Goal: Task Accomplishment & Management: Complete application form

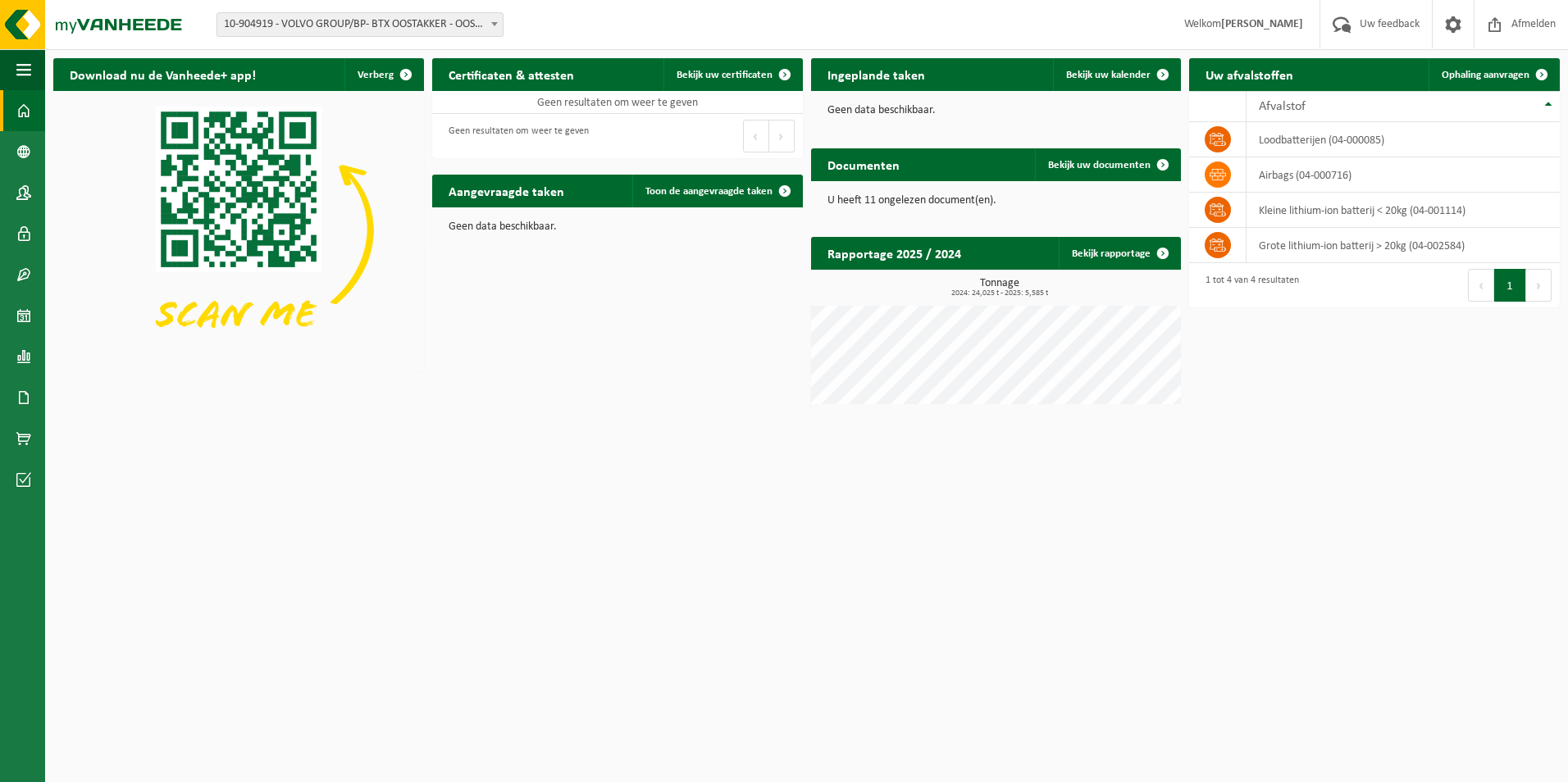
click at [1470, 83] on link "Ophaling aanvragen" at bounding box center [1493, 74] width 129 height 33
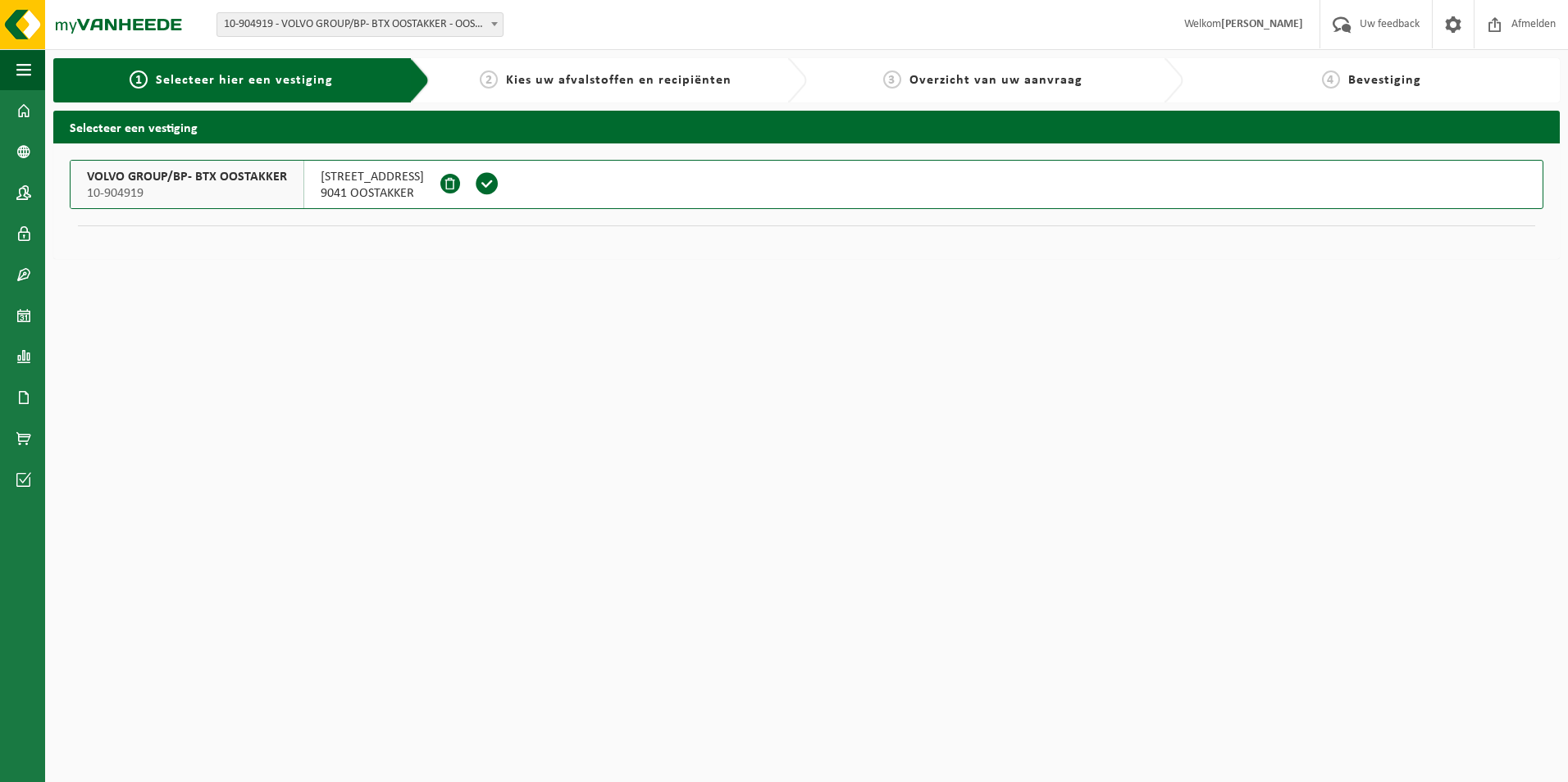
click at [196, 181] on span "VOLVO GROUP/BP- BTX OOSTAKKER" at bounding box center [187, 177] width 200 height 17
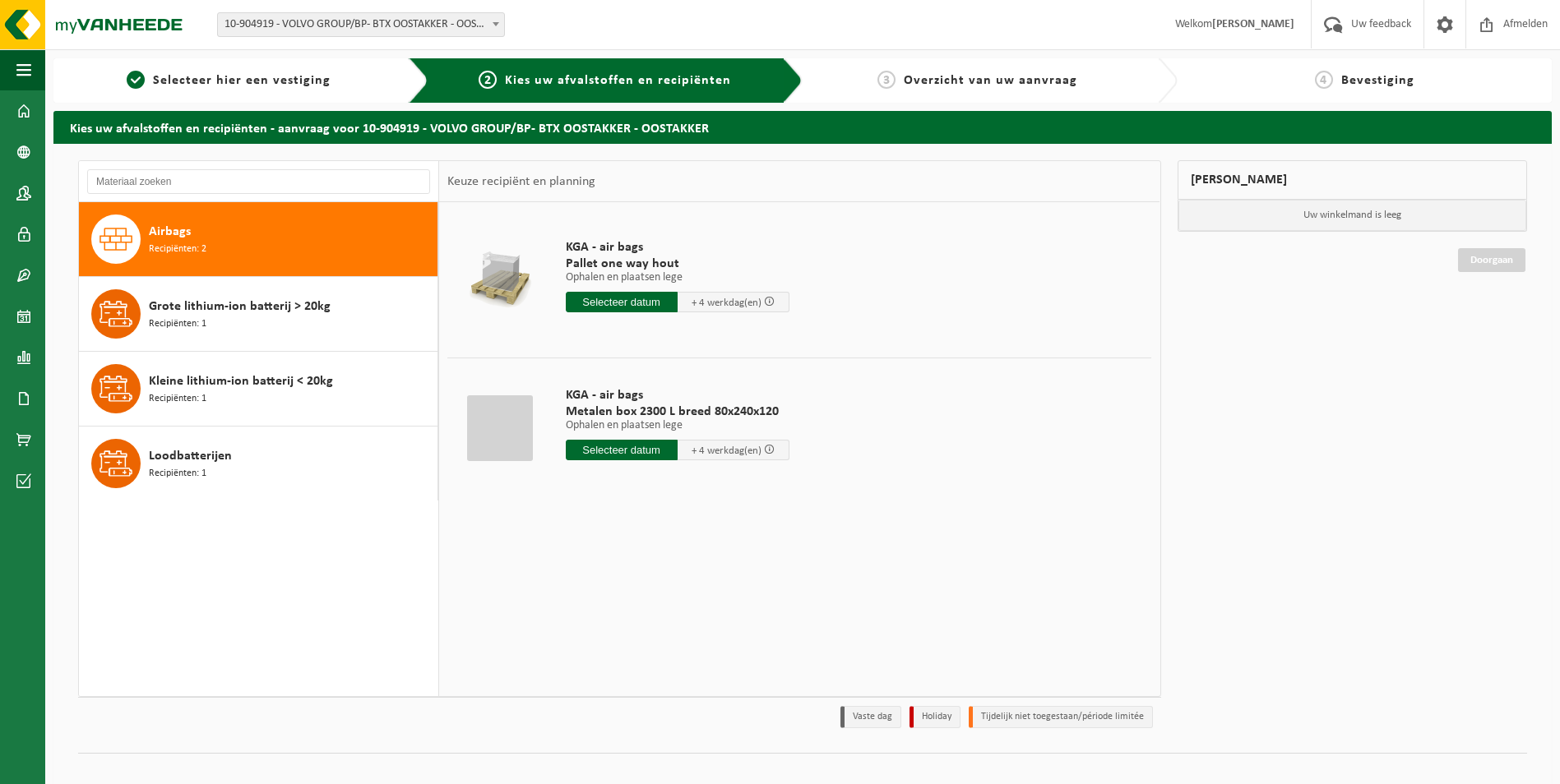
click at [403, 388] on div "Kleine lithium-ion batterij < 20kg Recipiënten: 1" at bounding box center [292, 389] width 285 height 49
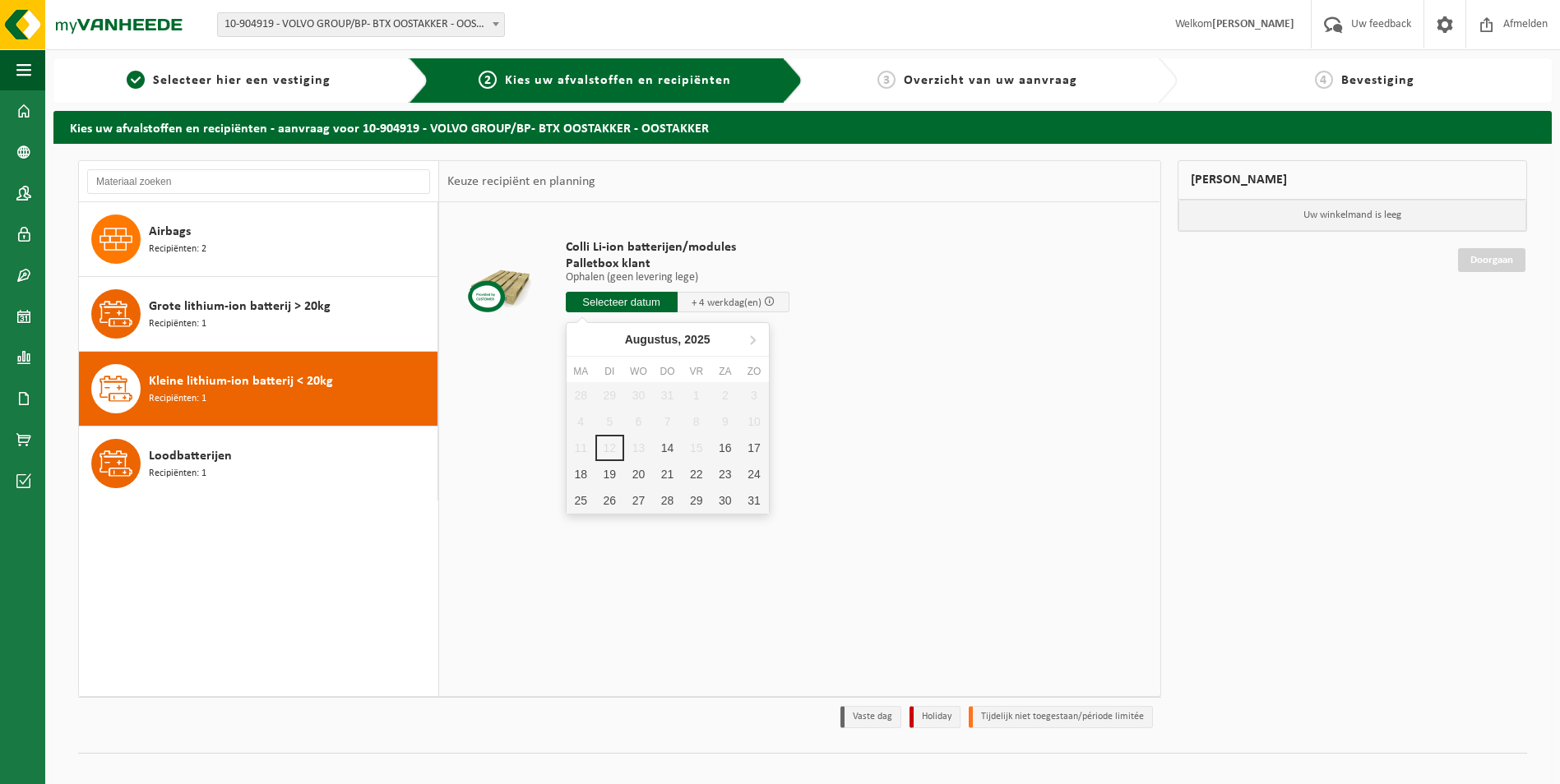
click at [605, 311] on input "text" at bounding box center [621, 301] width 112 height 21
click at [582, 474] on div "18" at bounding box center [580, 474] width 28 height 26
type input "Van 2025-08-18"
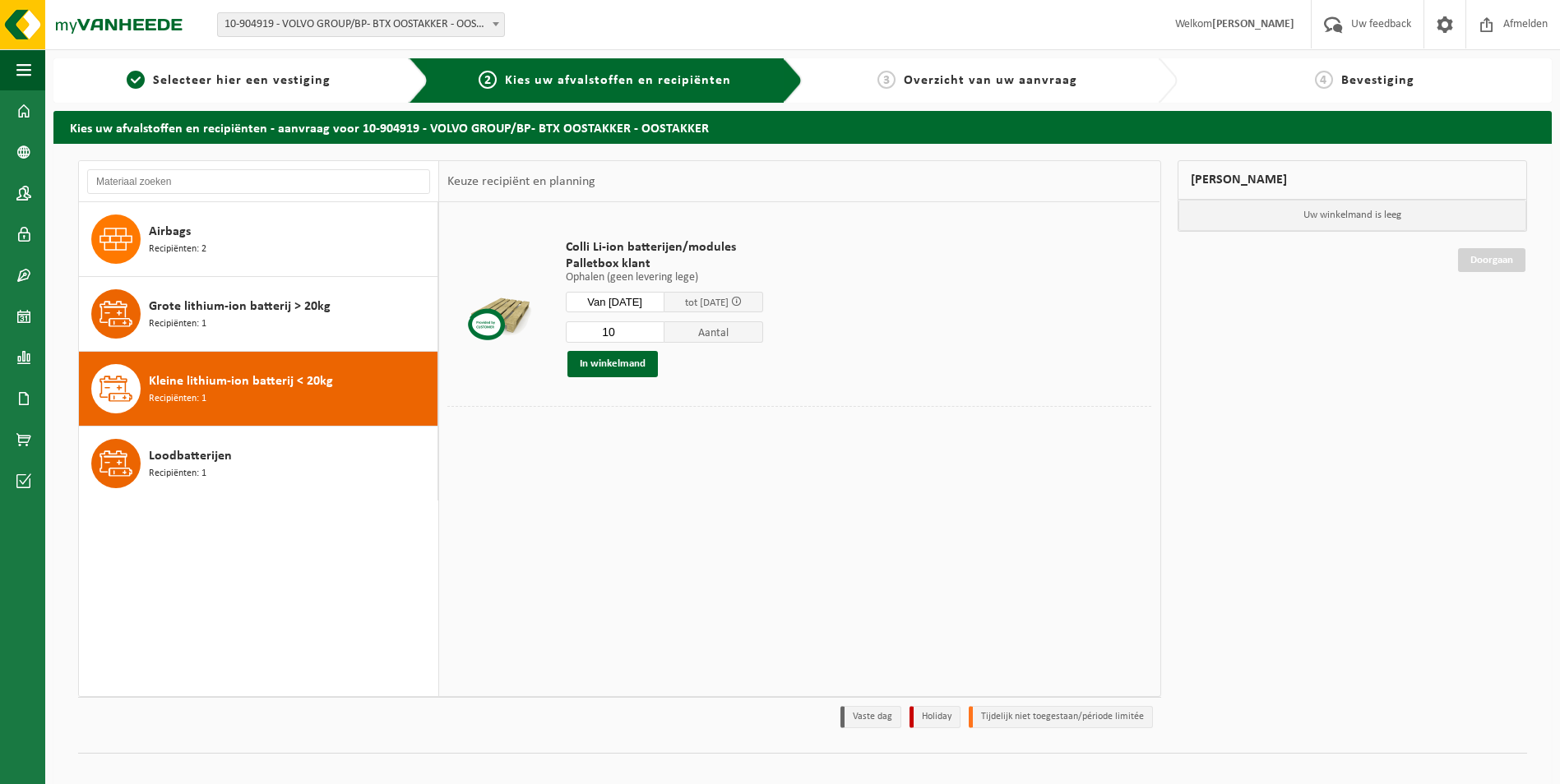
click at [665, 337] on input "10" at bounding box center [615, 333] width 99 height 22
click at [665, 337] on input "9" at bounding box center [615, 333] width 99 height 22
click at [665, 337] on input "8" at bounding box center [615, 333] width 99 height 22
click at [665, 337] on input "7" at bounding box center [615, 333] width 99 height 22
click at [665, 337] on input "6" at bounding box center [615, 333] width 99 height 22
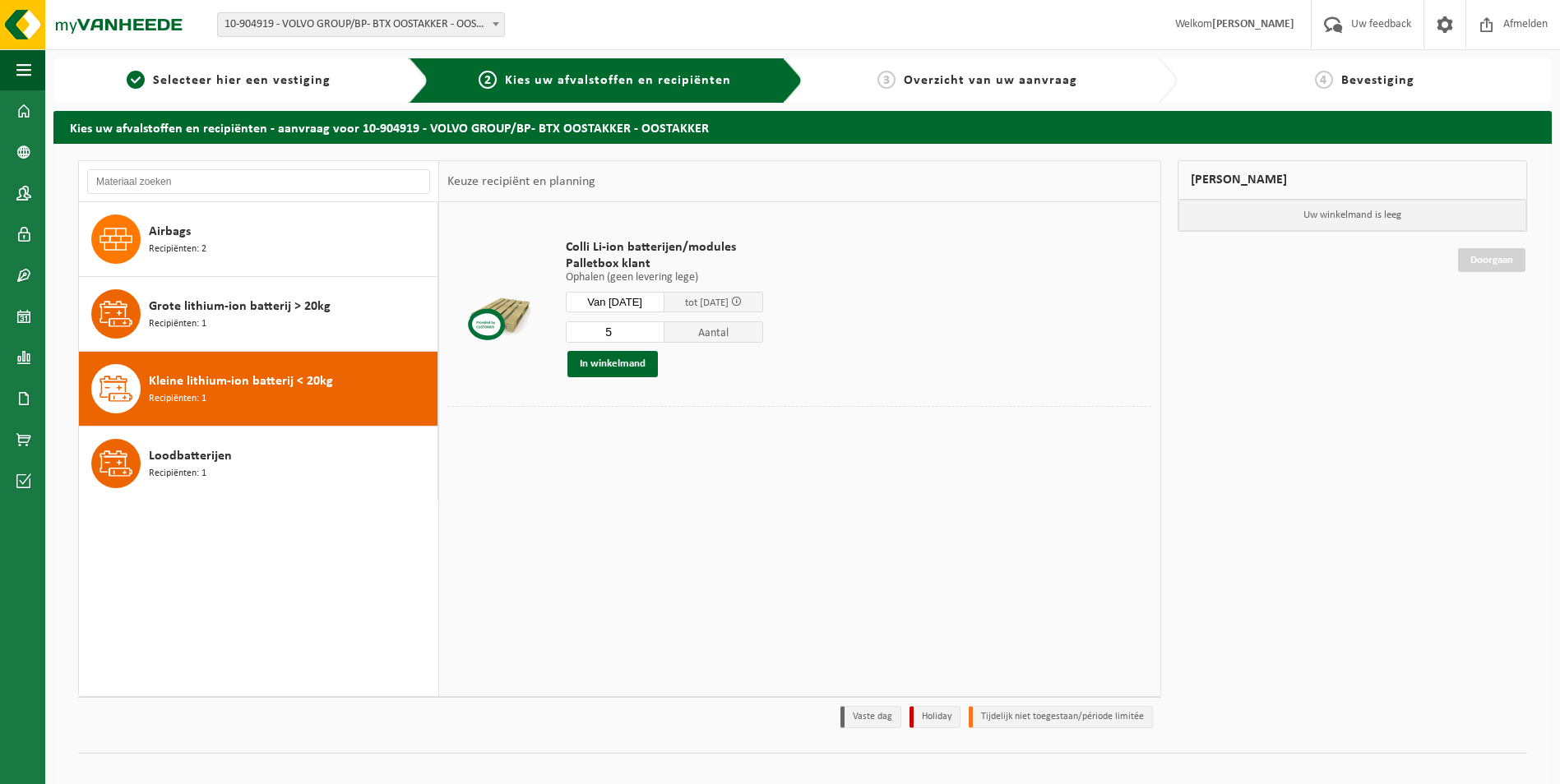
click at [665, 337] on input "5" at bounding box center [615, 333] width 99 height 22
click at [665, 337] on input "4" at bounding box center [615, 333] width 99 height 22
click at [665, 337] on input "3" at bounding box center [615, 333] width 99 height 22
click at [665, 337] on input "2" at bounding box center [615, 333] width 99 height 22
type input "1"
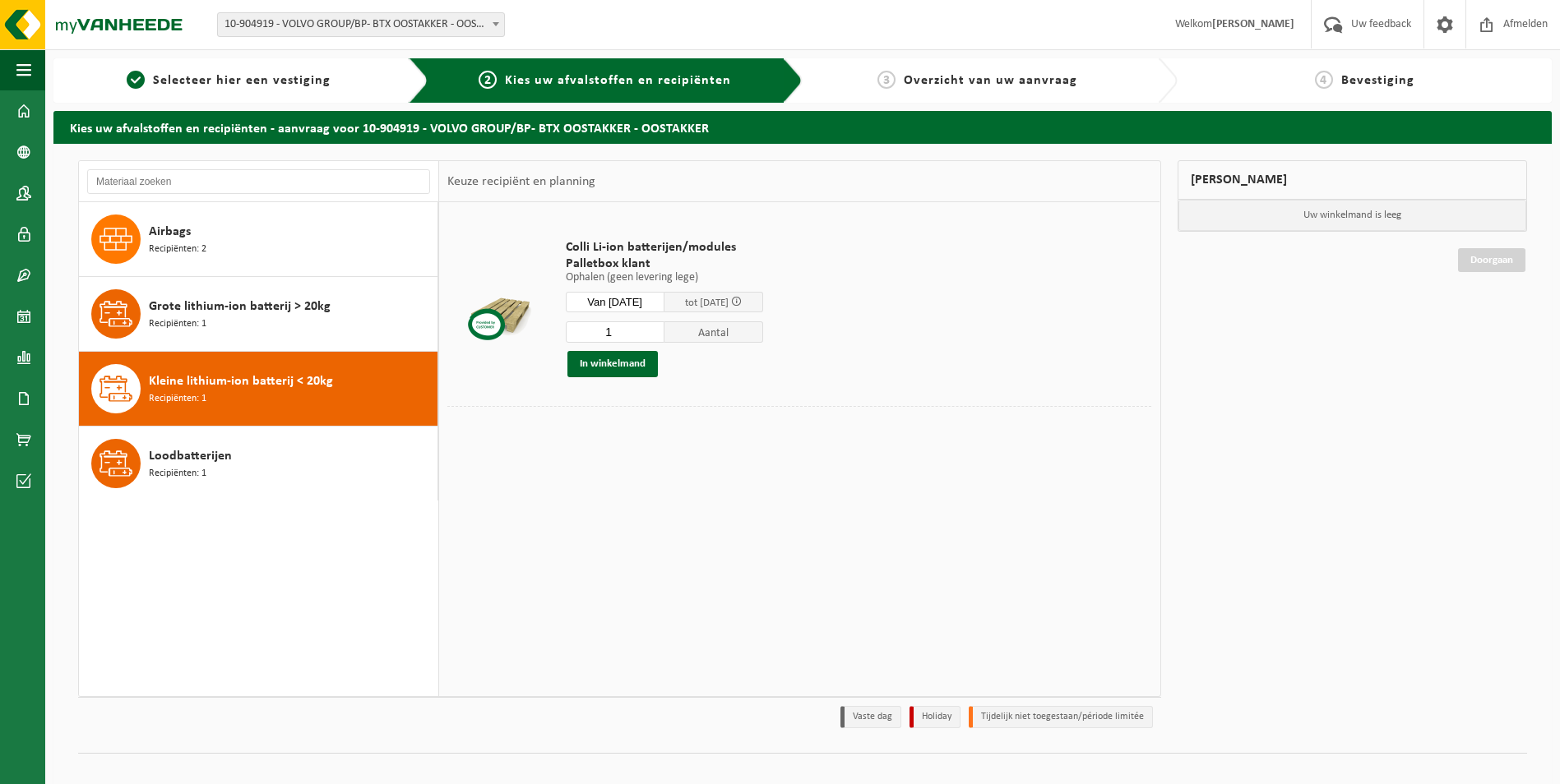
click at [665, 337] on input "1" at bounding box center [615, 333] width 99 height 22
click at [627, 366] on button "In winkelmand" at bounding box center [613, 364] width 90 height 26
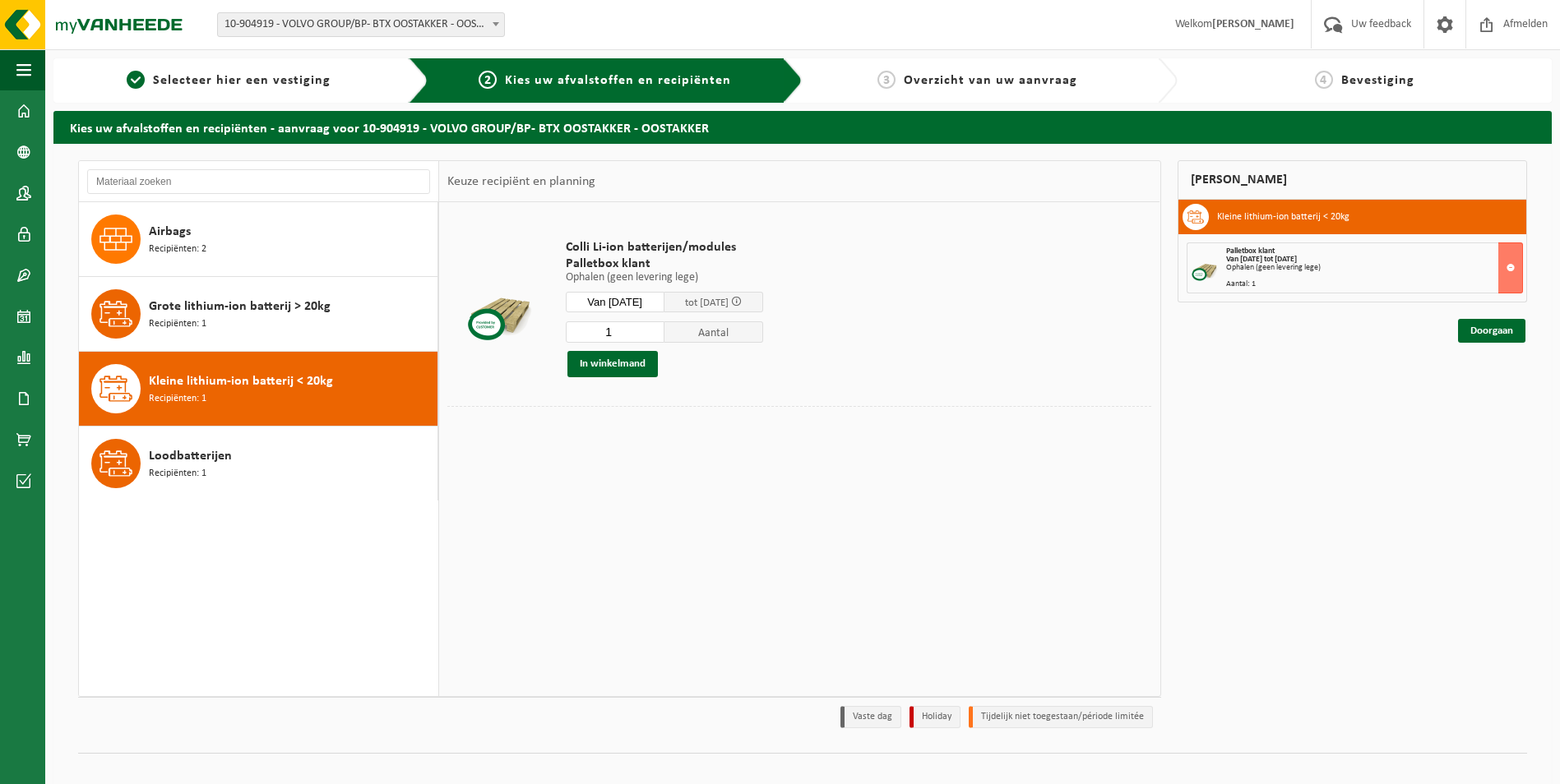
click at [275, 250] on div "Airbags Recipiënten: 2" at bounding box center [292, 239] width 285 height 49
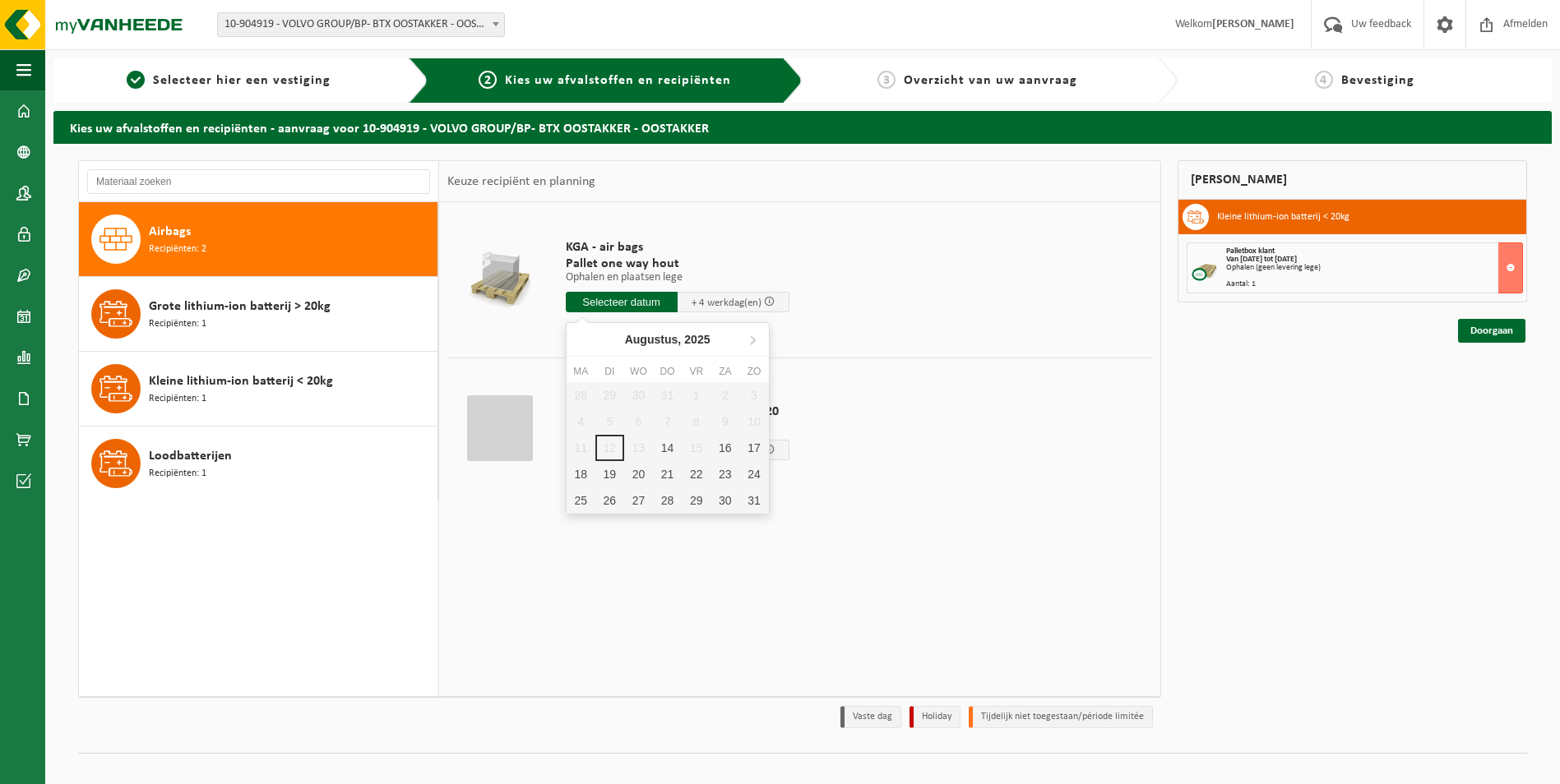
click at [632, 308] on input "text" at bounding box center [621, 301] width 112 height 21
click at [583, 479] on div "18" at bounding box center [580, 474] width 28 height 26
type input "Van 2025-08-18"
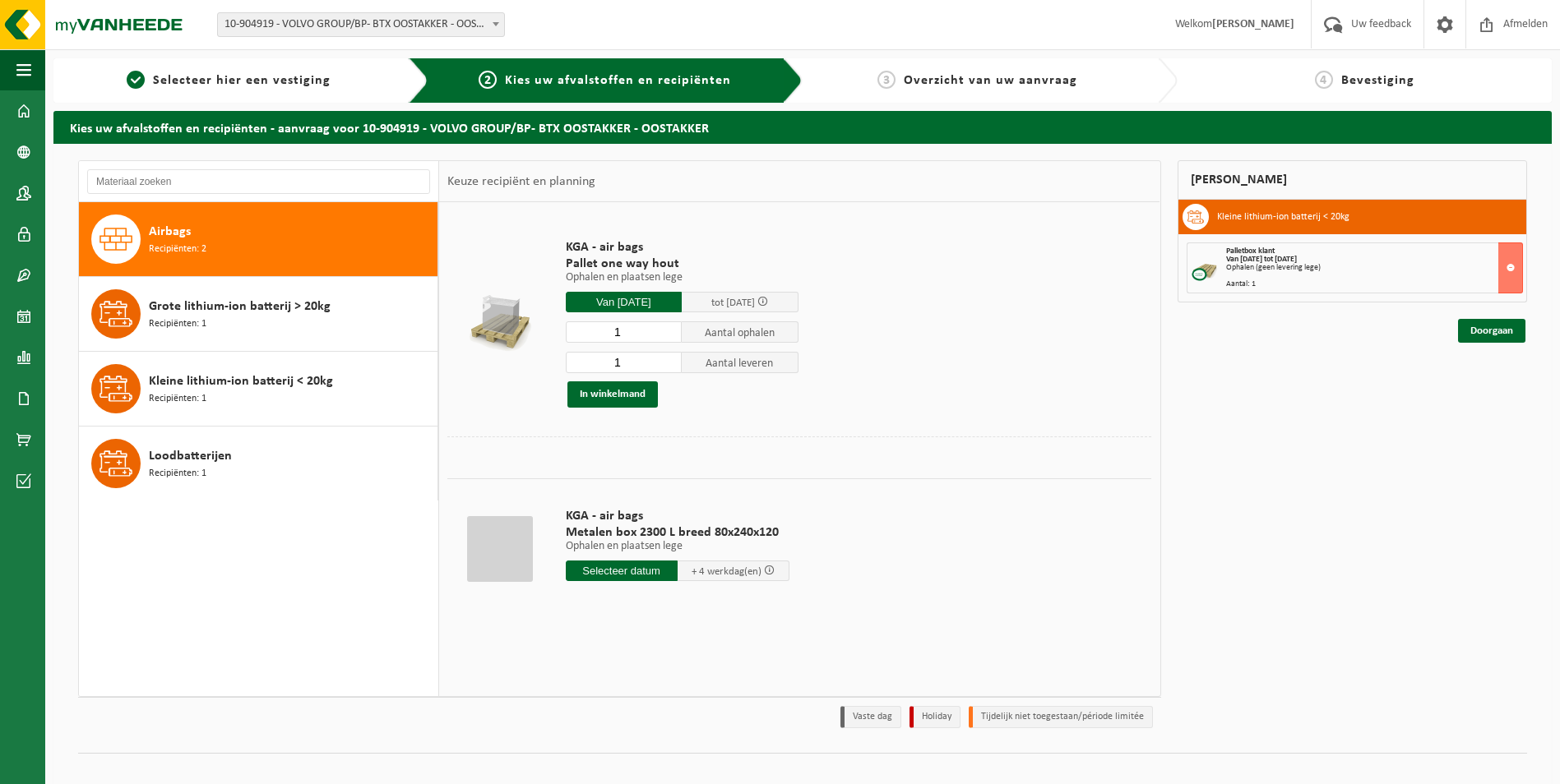
click at [625, 397] on button "In winkelmand" at bounding box center [613, 394] width 90 height 26
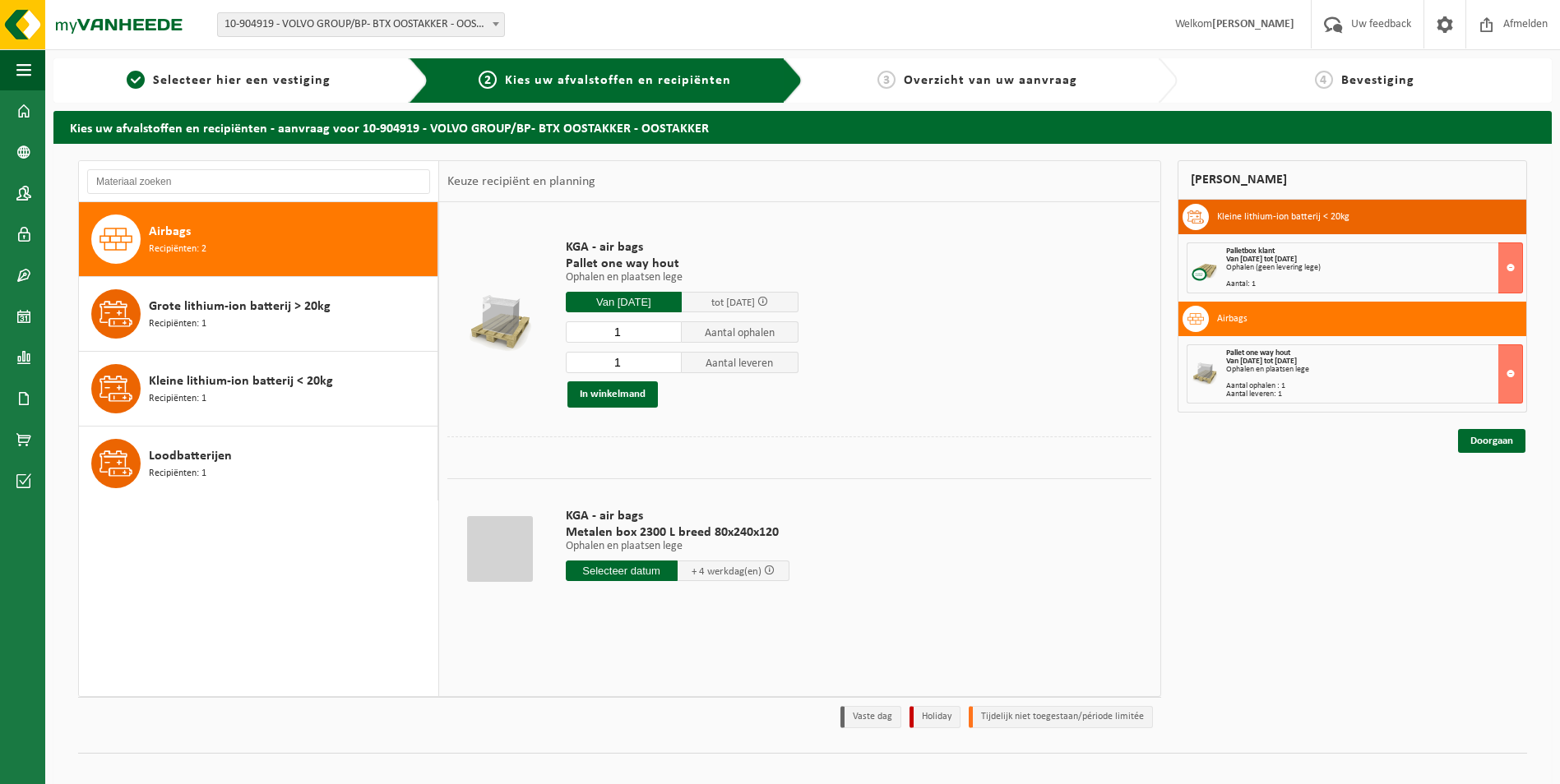
click at [1358, 256] on div "Van 2025-08-18 tot 2025-08-22" at bounding box center [1374, 260] width 296 height 8
click at [1499, 448] on link "Doorgaan" at bounding box center [1491, 441] width 68 height 24
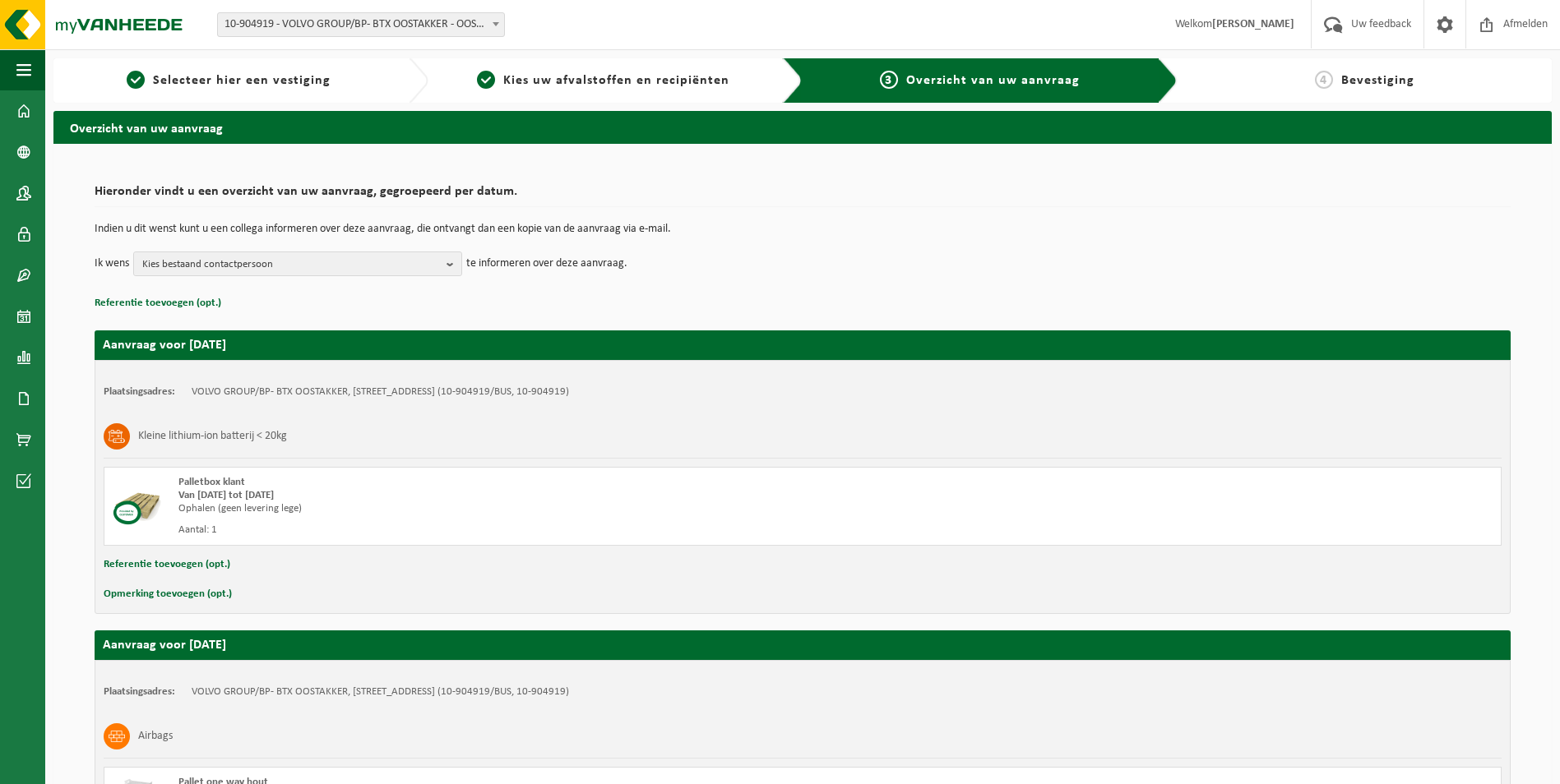
click at [377, 271] on span "Kies bestaand contactpersoon" at bounding box center [291, 264] width 297 height 25
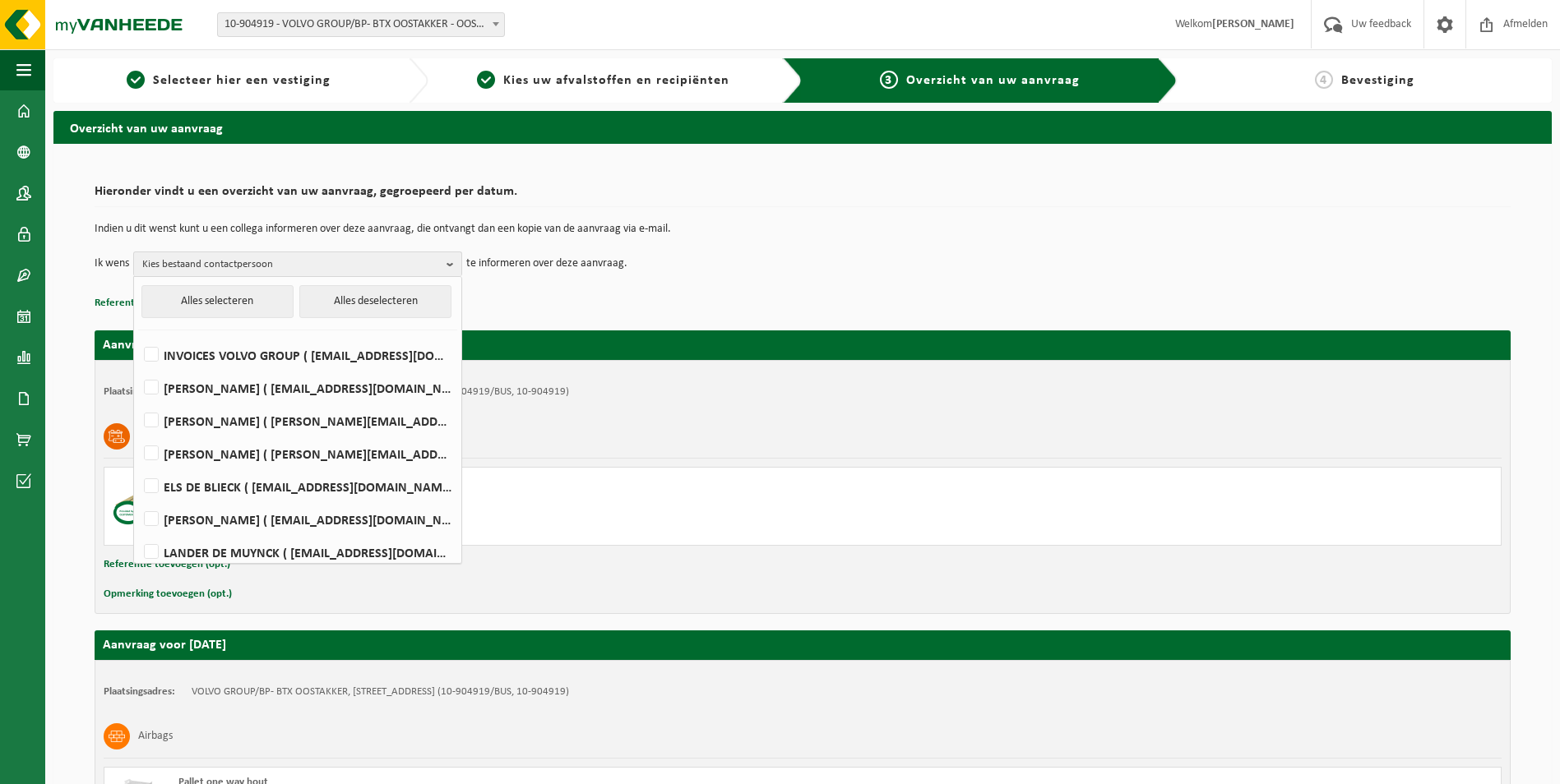
click at [762, 291] on div "Hieronder vindt u een overzicht van uw aanvraag, gegroepeerd per datum. Indien …" at bounding box center [802, 245] width 1416 height 137
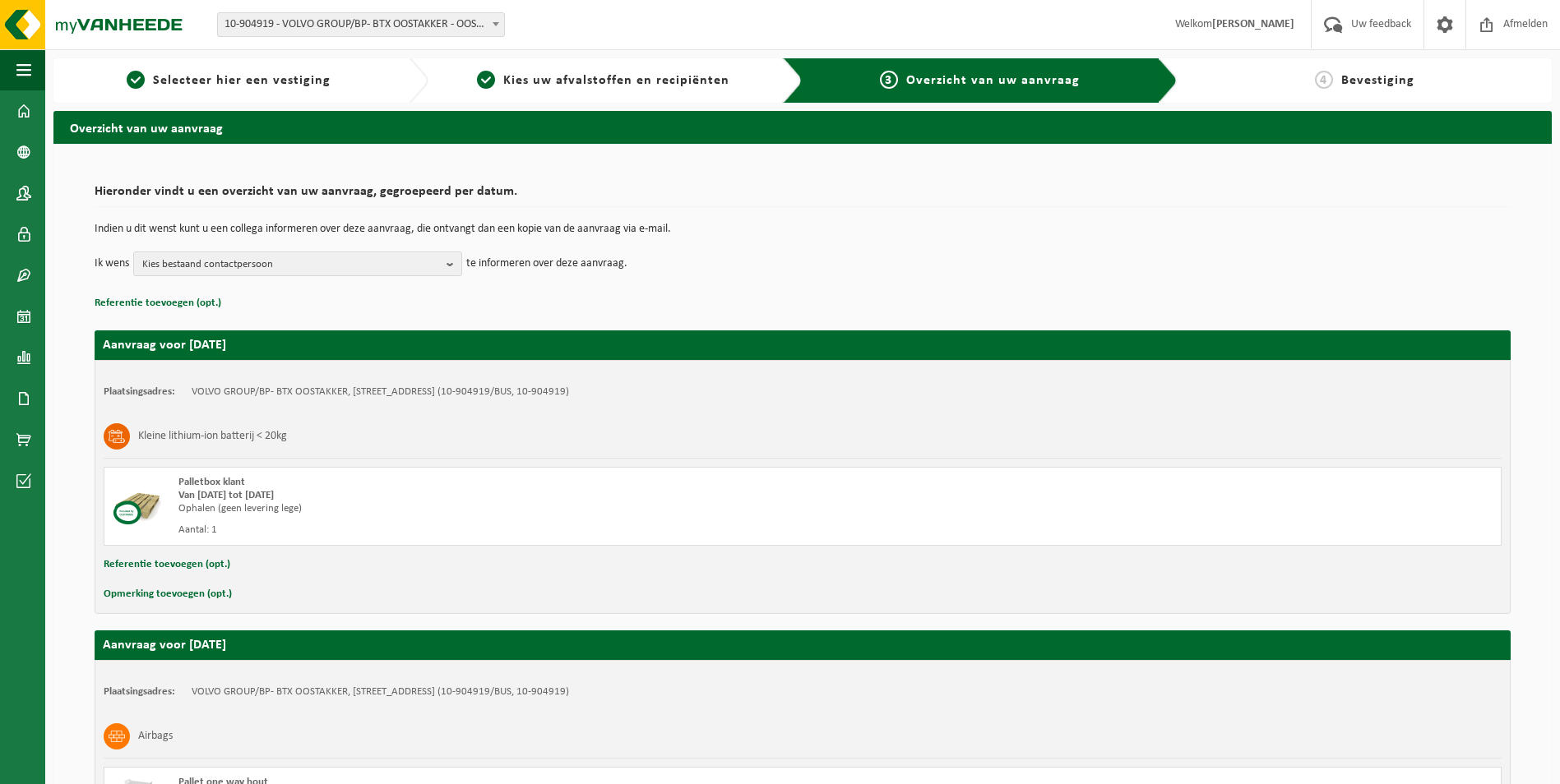
click at [340, 267] on span "Kies bestaand contactpersoon" at bounding box center [291, 264] width 297 height 25
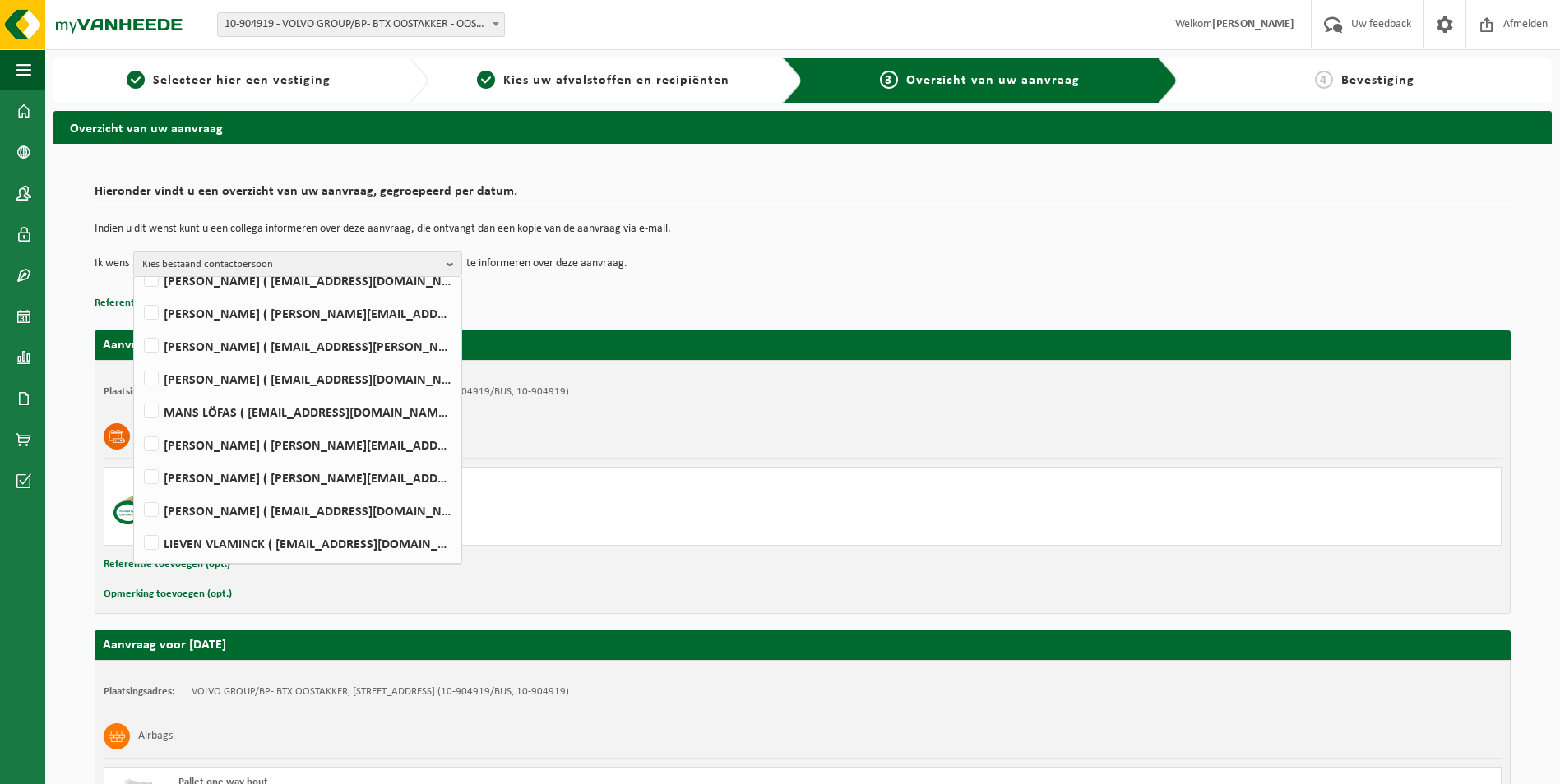
click at [880, 262] on td "Ik wens Kies bestaand contactpersoon Alles selecteren Alles deselecteren INVOIC…" at bounding box center [802, 263] width 1416 height 25
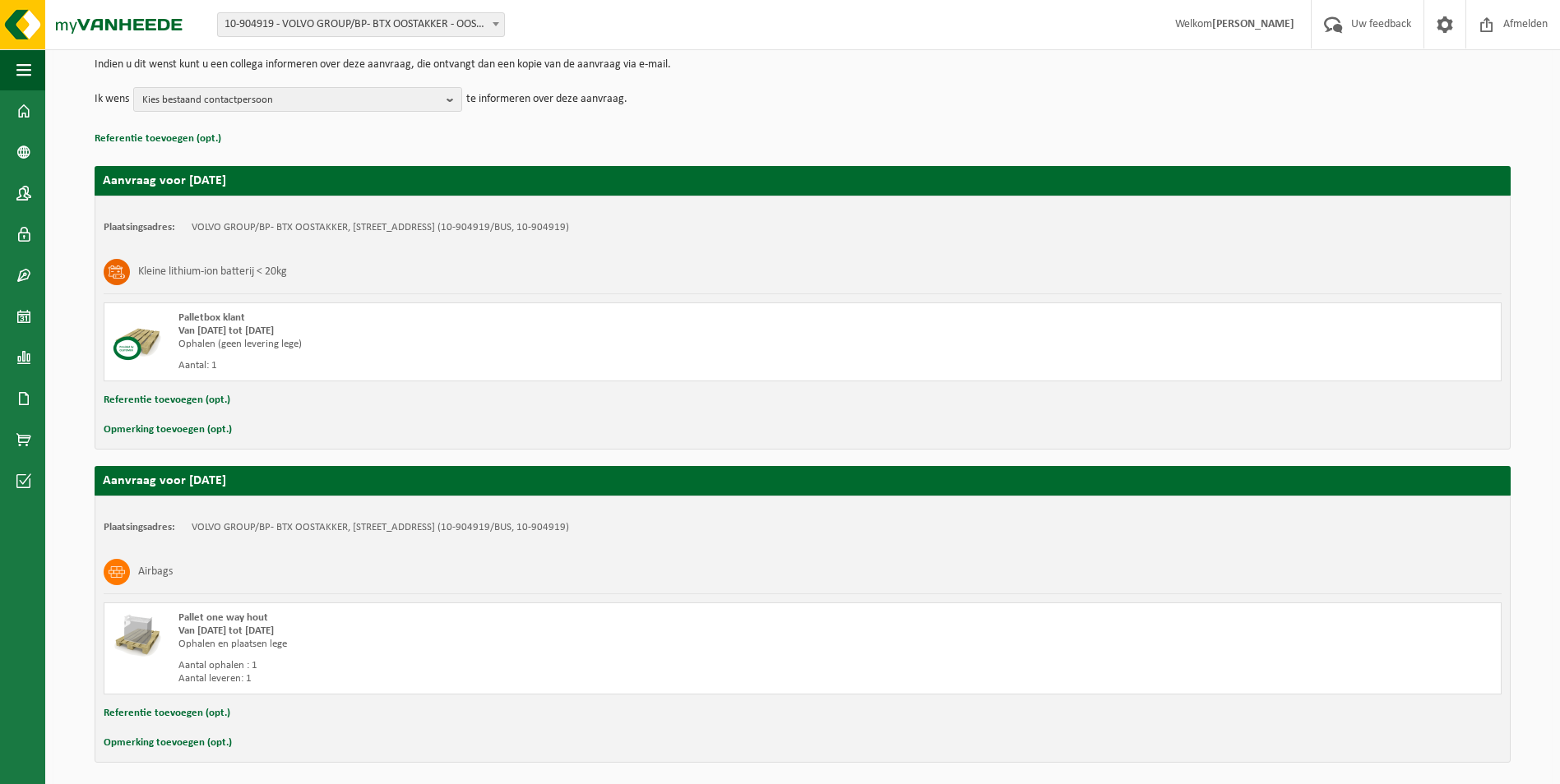
scroll to position [226, 0]
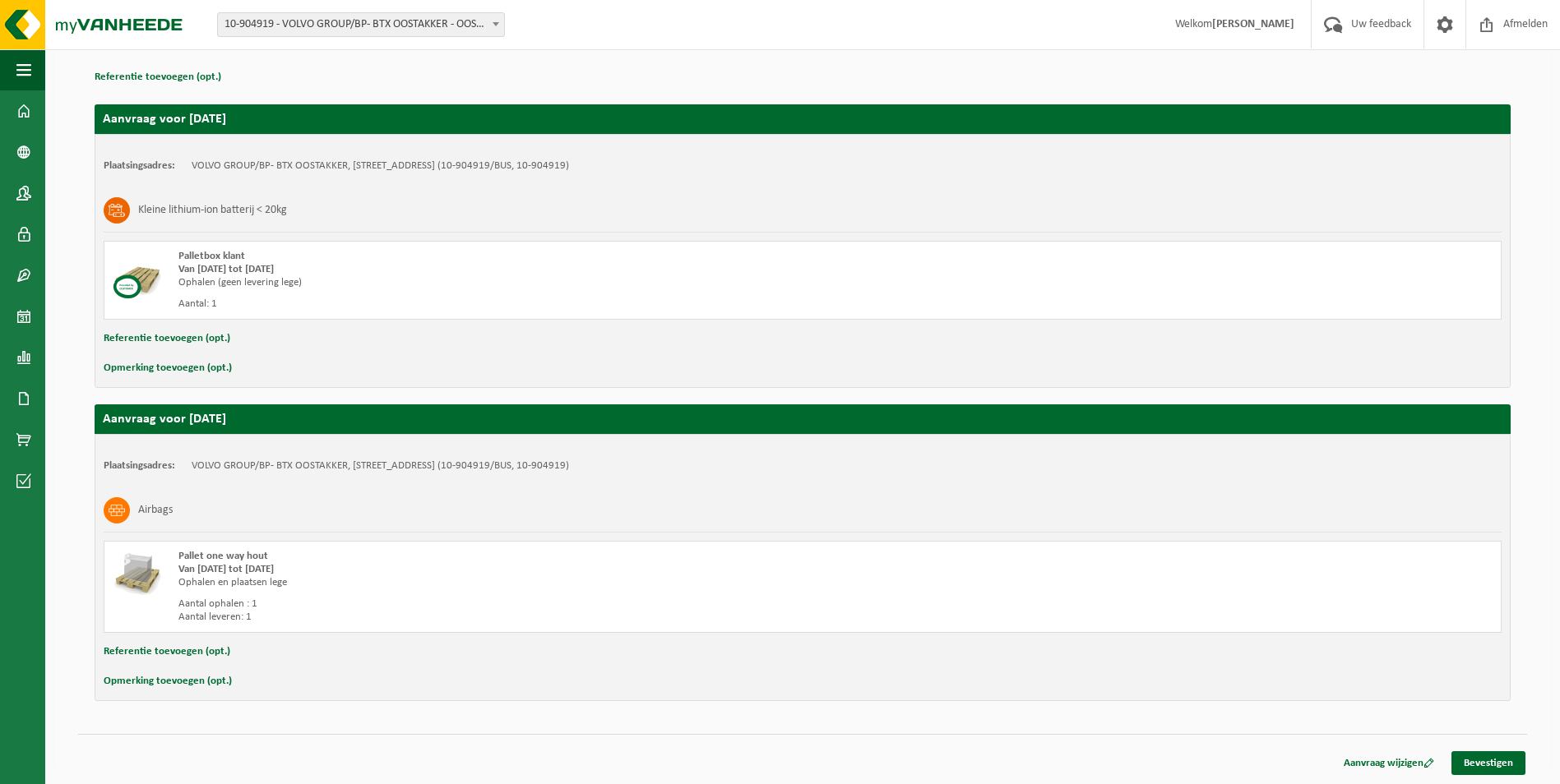
click at [1502, 765] on link "Bevestigen" at bounding box center [1487, 763] width 74 height 24
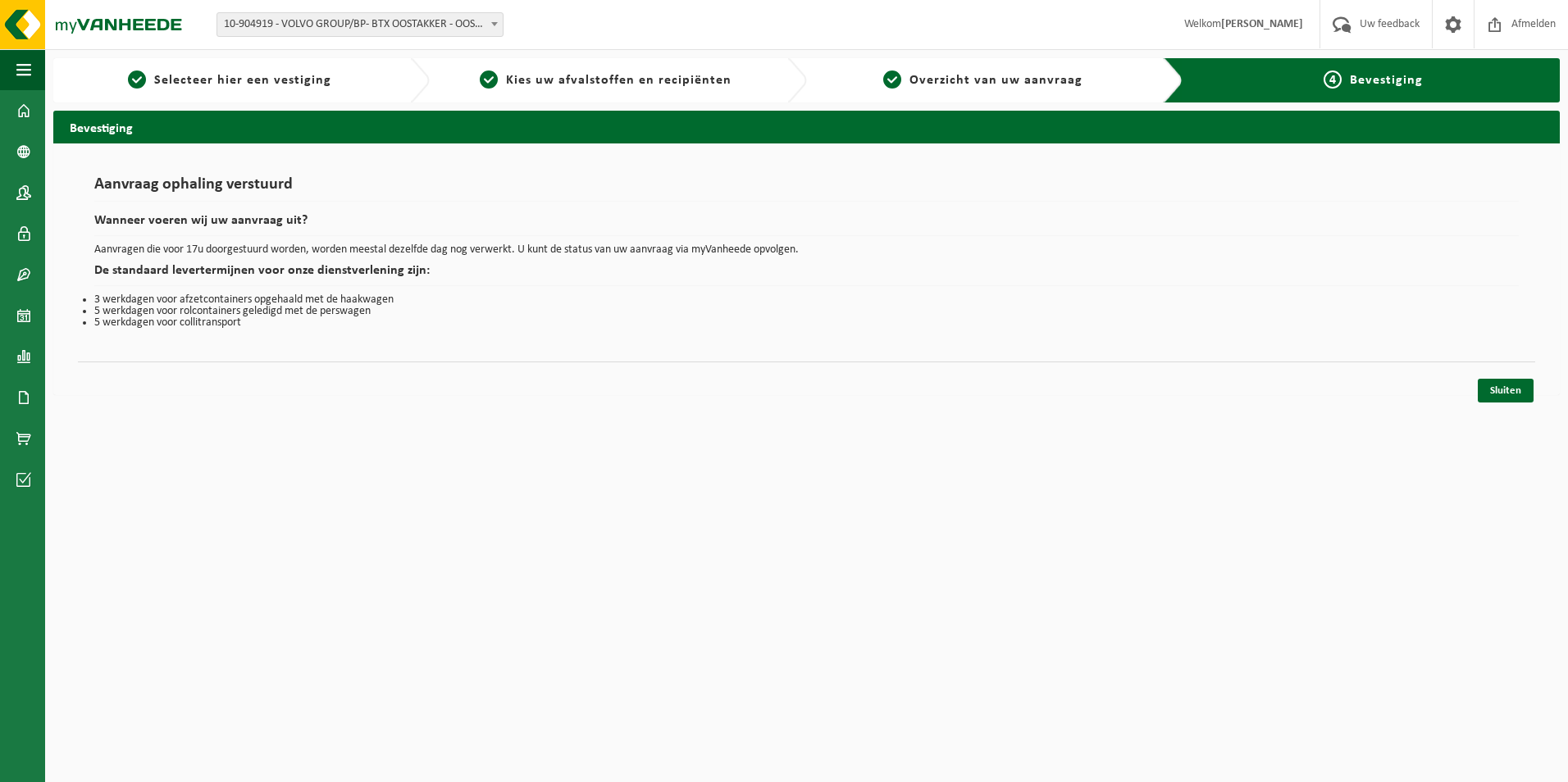
click at [189, 206] on div "Aanvraag ophaling verstuurd Wanneer voeren wij uw aanvraag uit? Aanvragen die v…" at bounding box center [806, 253] width 1424 height 153
click at [186, 209] on div "Aanvraag ophaling verstuurd Wanneer voeren wij uw aanvraag uit? Aanvragen die v…" at bounding box center [806, 253] width 1424 height 153
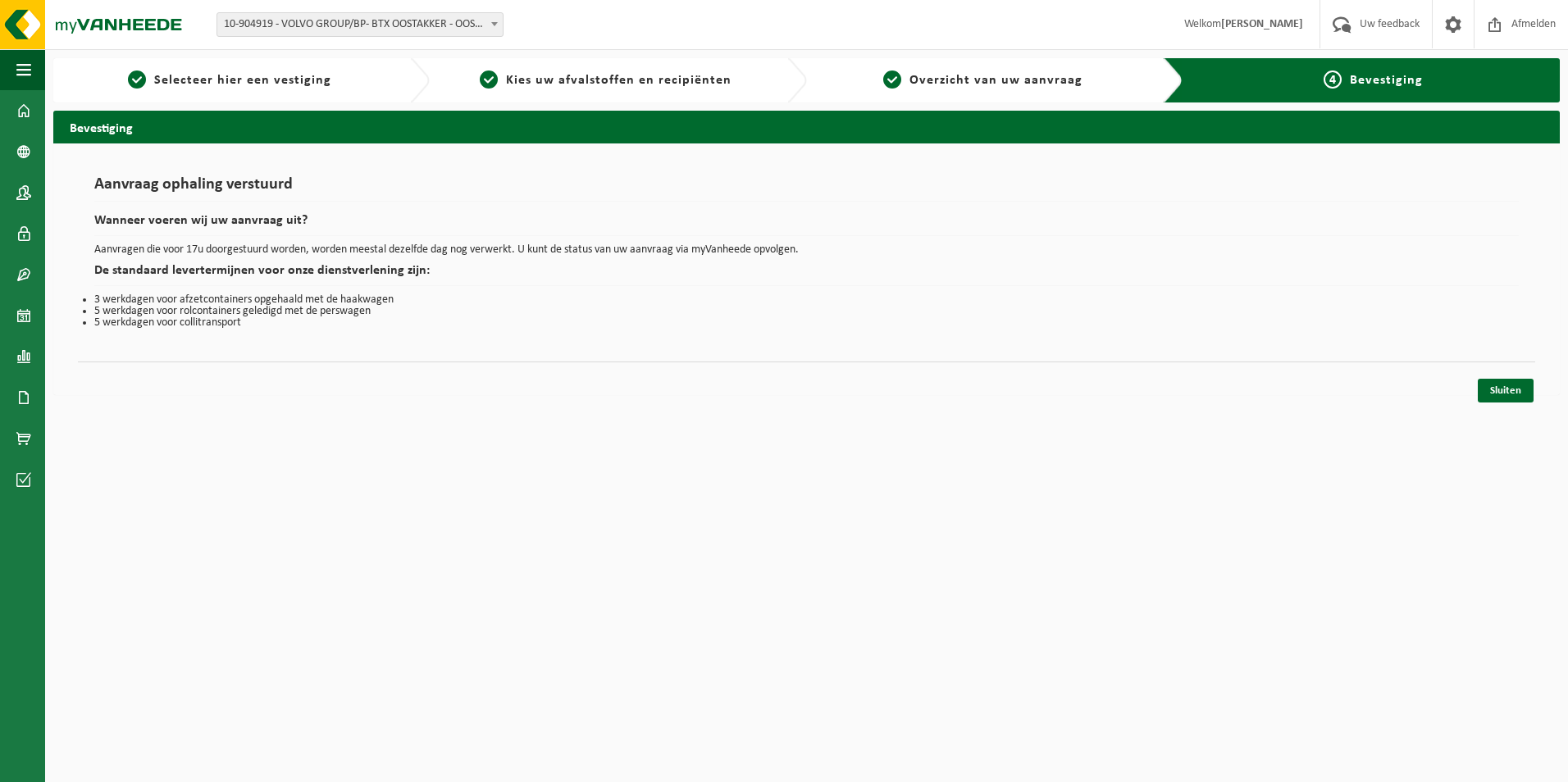
drag, startPoint x: 186, startPoint y: 209, endPoint x: 177, endPoint y: 326, distance: 117.3
click at [177, 326] on li "5 werkdagen voor collitransport" at bounding box center [806, 323] width 1424 height 12
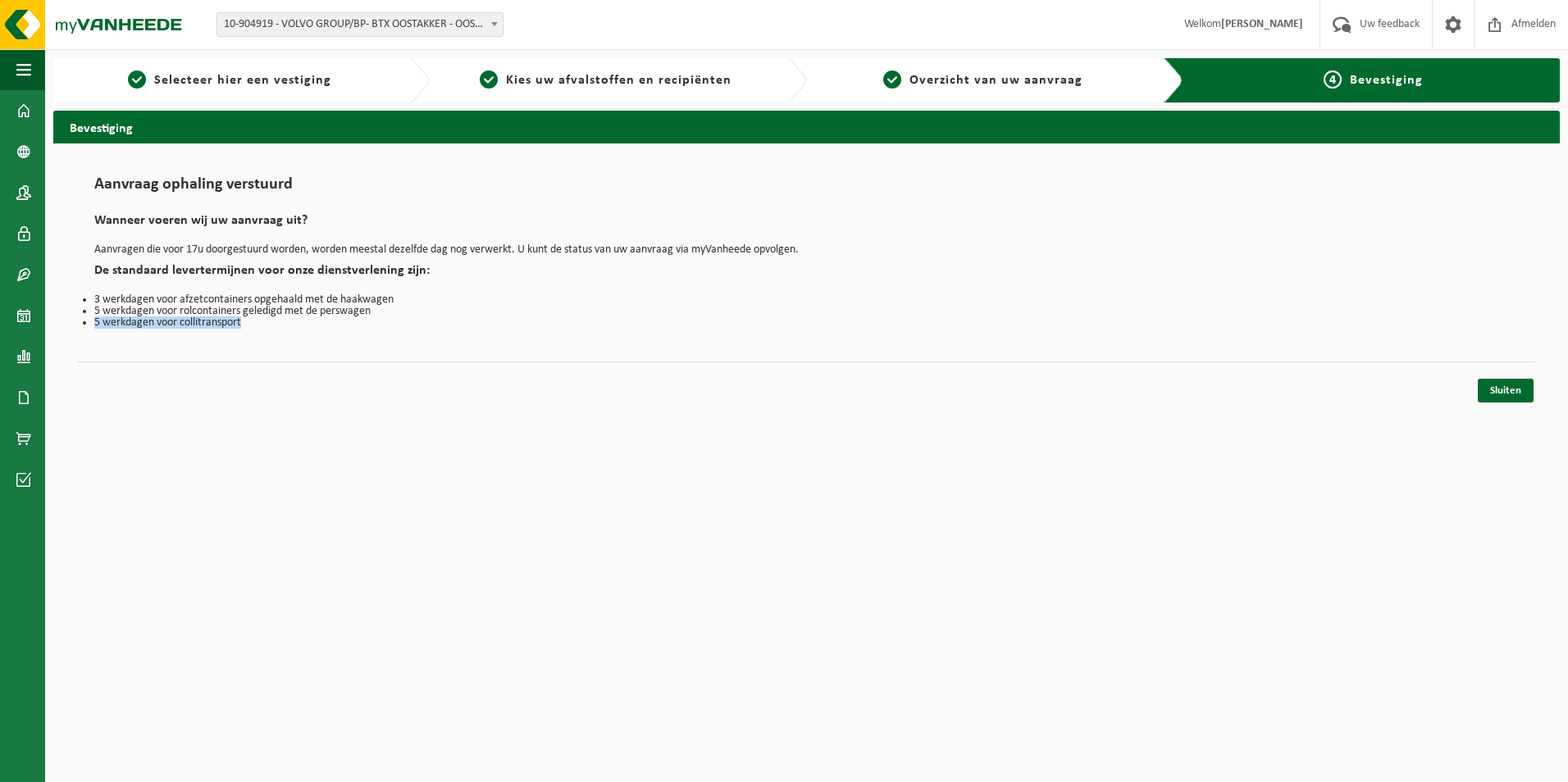
click at [177, 326] on li "5 werkdagen voor collitransport" at bounding box center [806, 323] width 1424 height 12
drag, startPoint x: 177, startPoint y: 326, endPoint x: 139, endPoint y: 351, distance: 45.5
click at [139, 351] on div "Aanvraag ophaling verstuurd Wanneer voeren wij uw aanvraag uit? Aanvragen die v…" at bounding box center [806, 269] width 1506 height 252
click at [1502, 393] on link "Sluiten" at bounding box center [1504, 391] width 56 height 23
